Goal: Find specific page/section: Find specific page/section

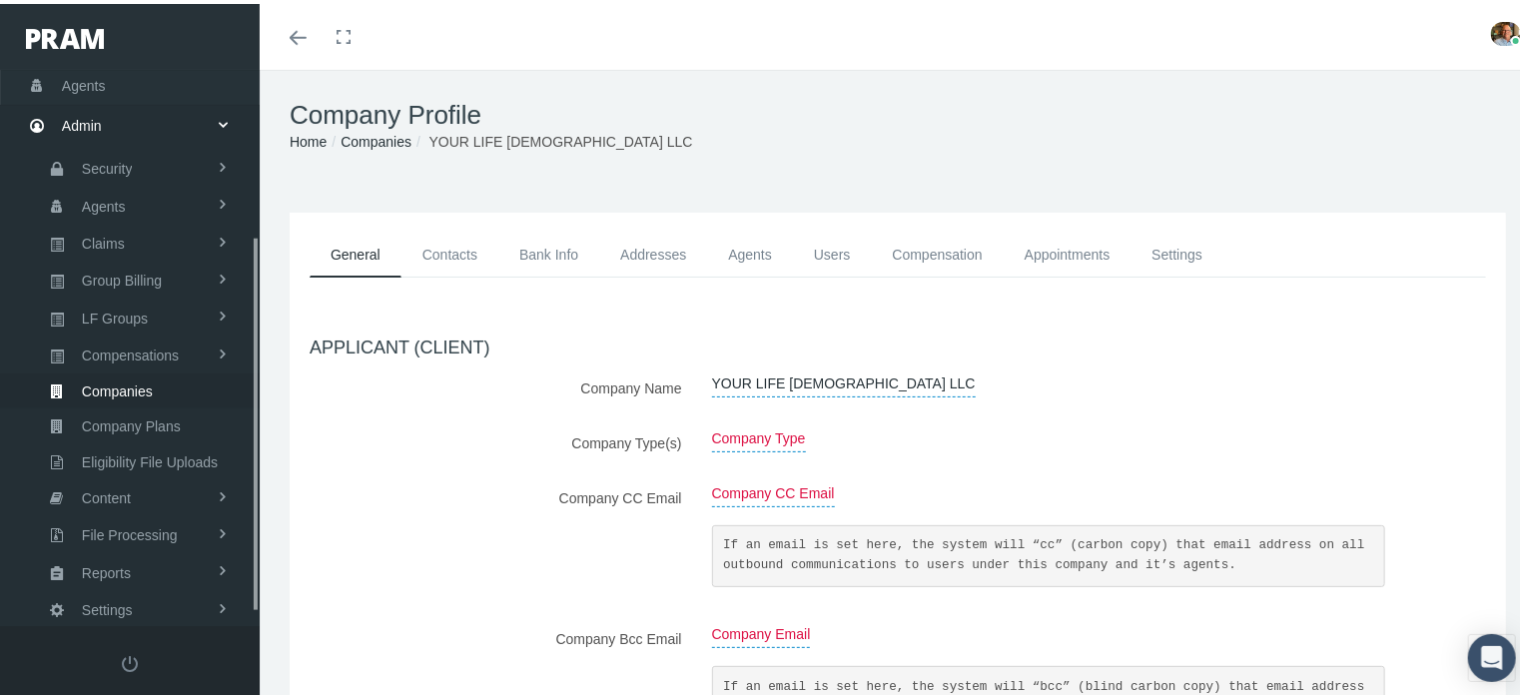
scroll to position [264, 0]
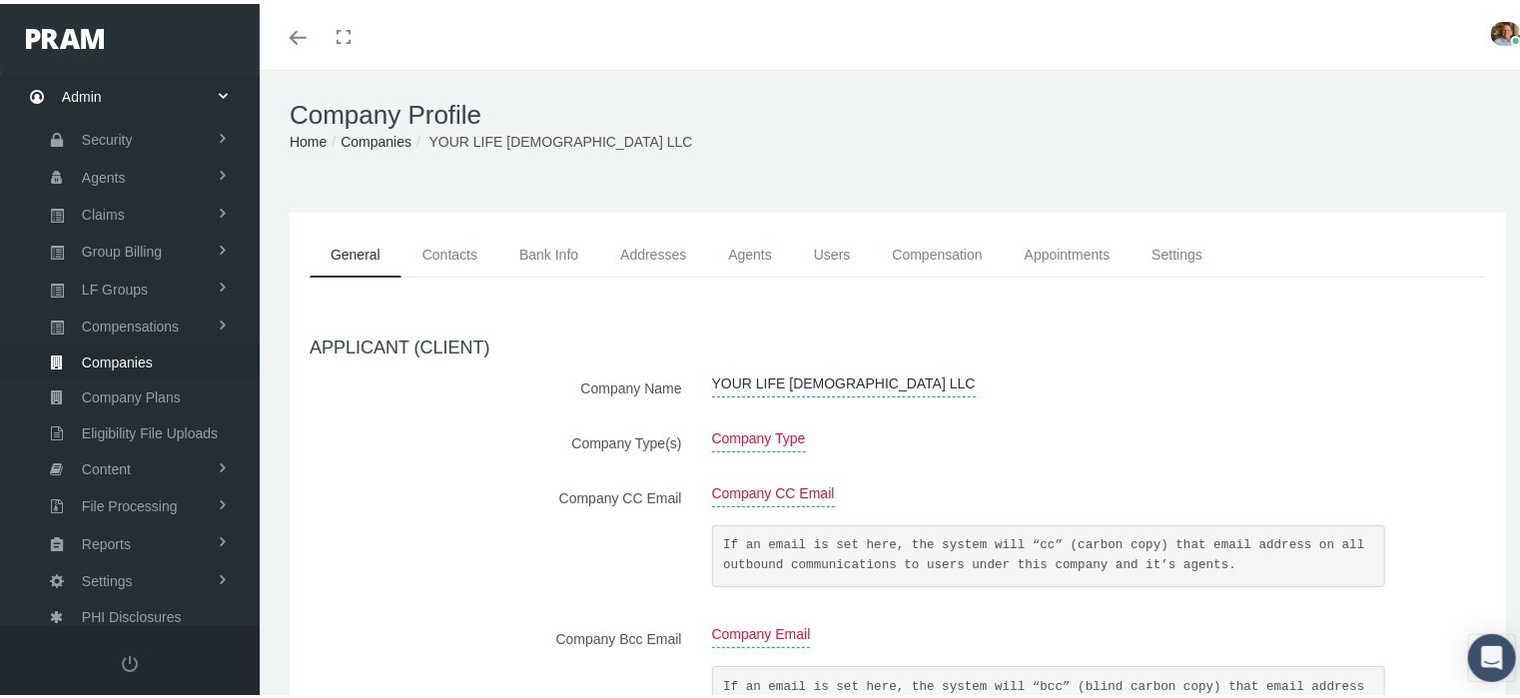
click at [728, 257] on link "Agents" at bounding box center [750, 251] width 86 height 45
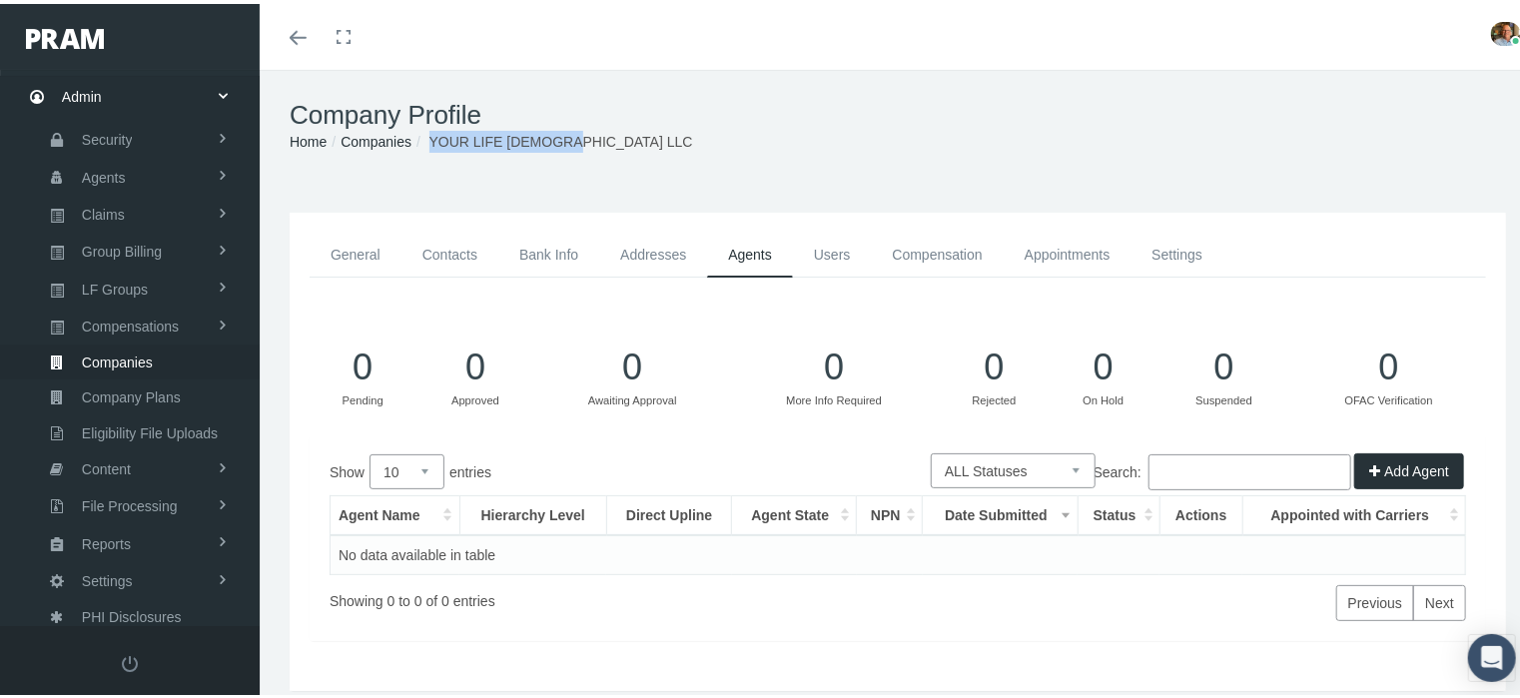
drag, startPoint x: 429, startPoint y: 138, endPoint x: 578, endPoint y: 133, distance: 148.9
click at [578, 133] on ol "Home Companies YOUR LIFE LADY LLC" at bounding box center [898, 138] width 1216 height 22
copy span "YOUR LIFE LADY LLC"
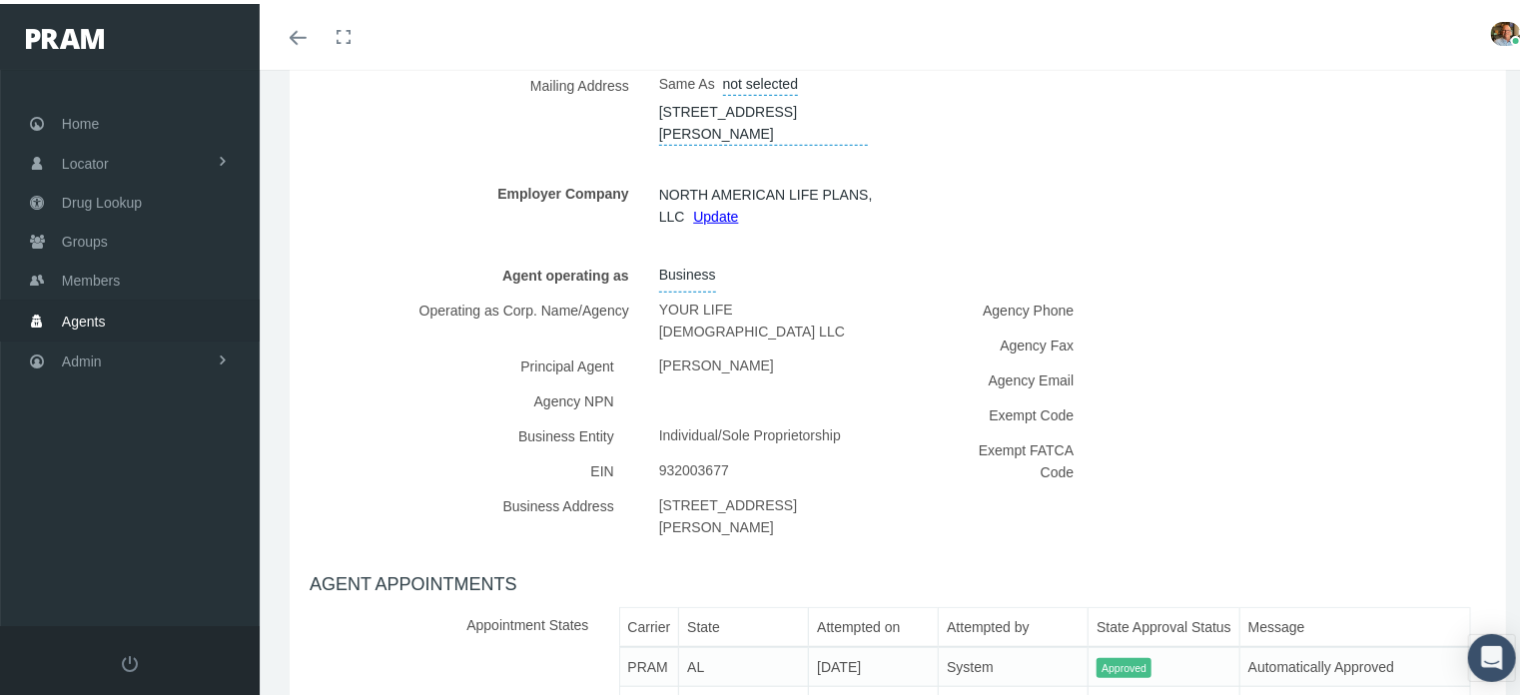
scroll to position [599, 0]
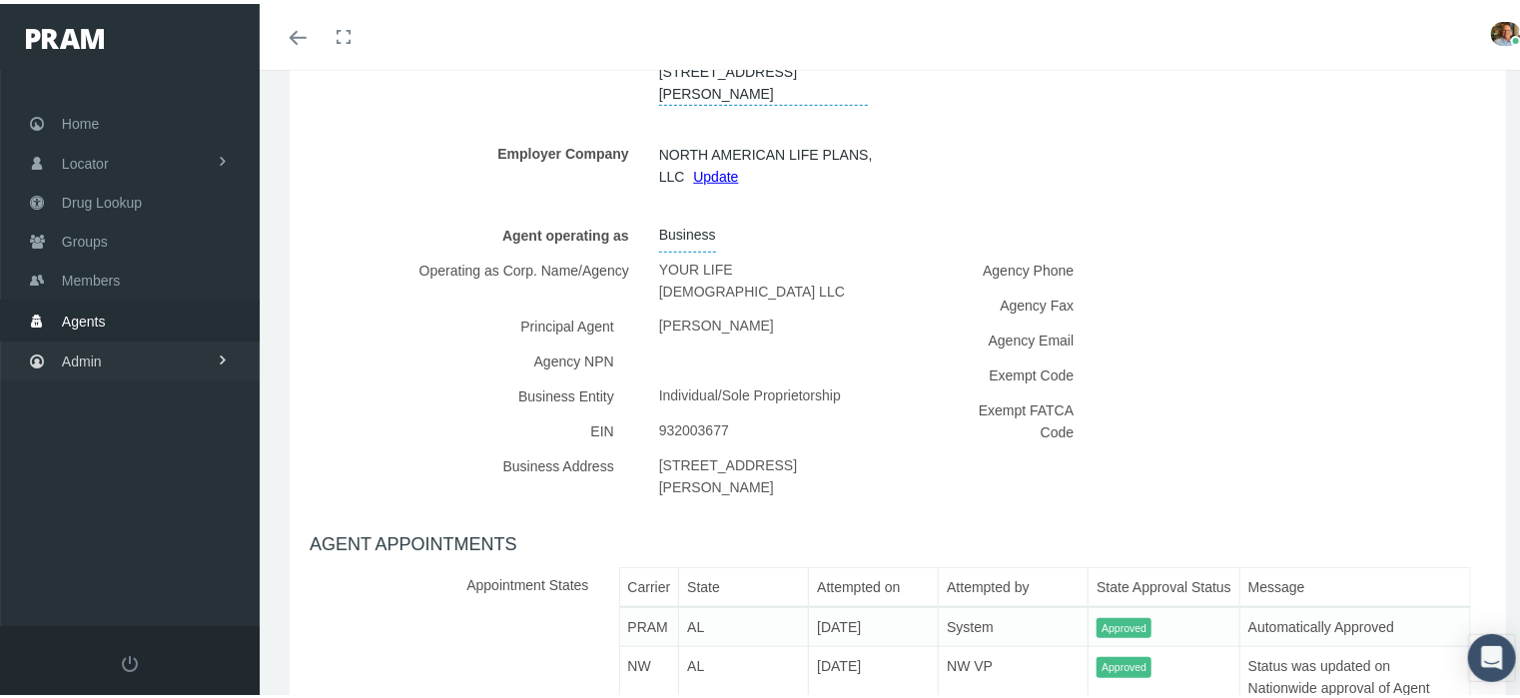
click at [117, 340] on link "Admin" at bounding box center [130, 357] width 260 height 39
click at [115, 608] on span "Companies" at bounding box center [117, 623] width 71 height 34
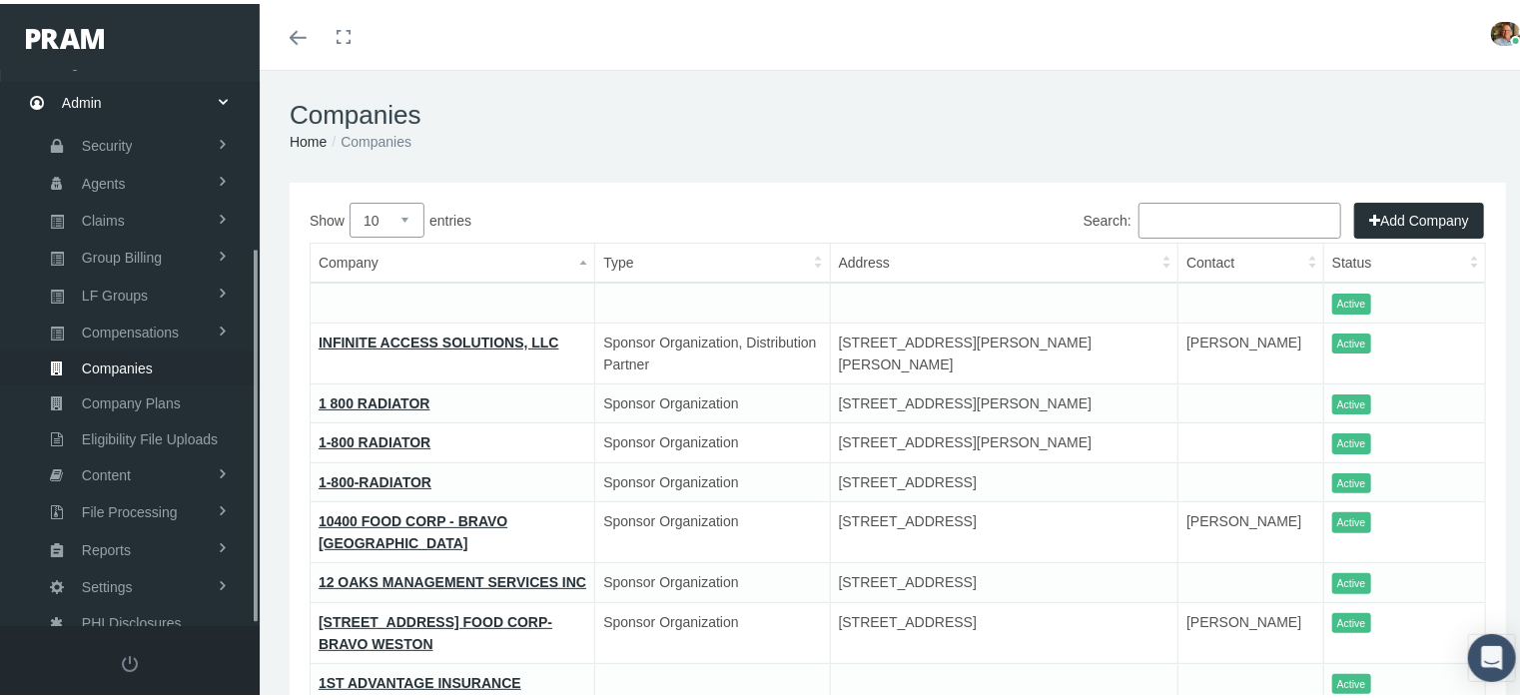
scroll to position [264, 0]
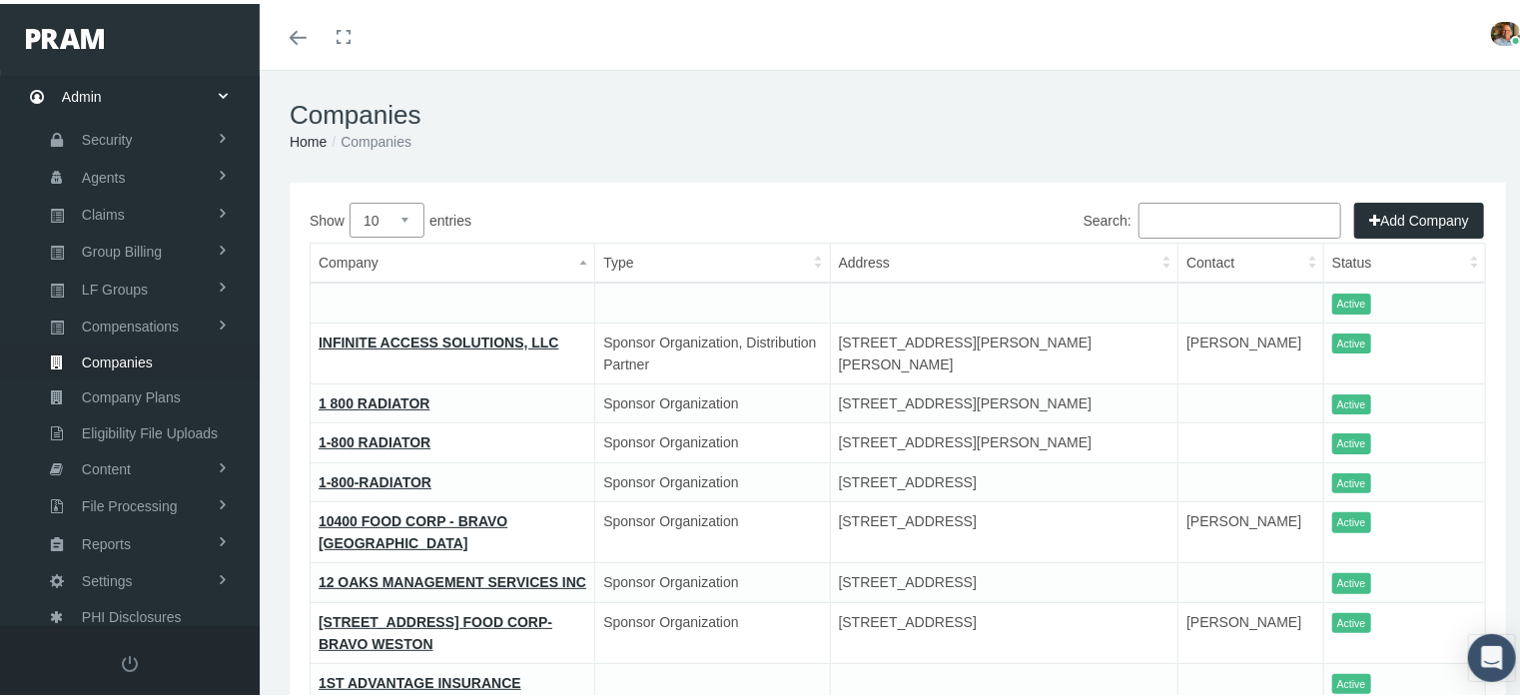
click at [1178, 224] on input "Search:" at bounding box center [1240, 217] width 203 height 36
paste input "ALL INCOME SOLUTION CO"
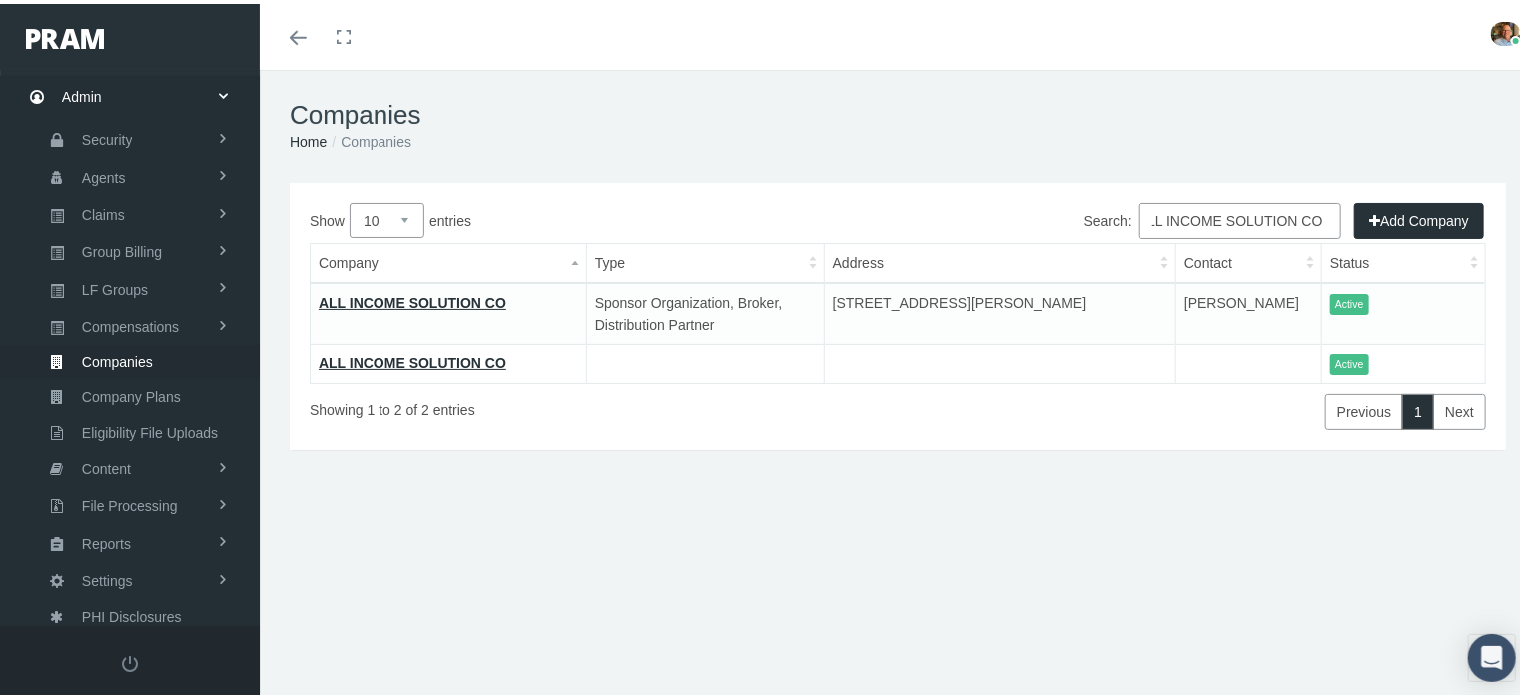
type input "ALL INCOME SOLUTION CO"
click at [440, 354] on link "ALL INCOME SOLUTION CO" at bounding box center [413, 360] width 188 height 16
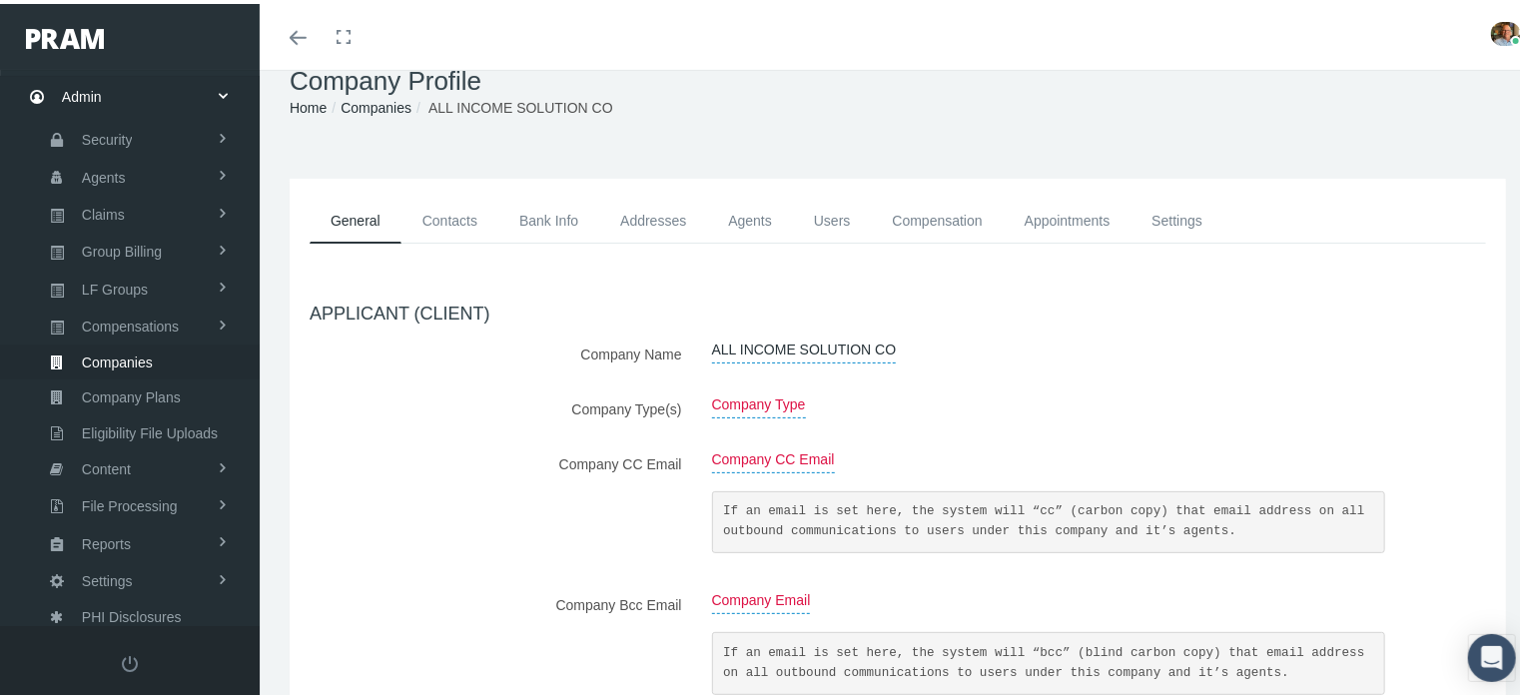
scroll to position [31, 0]
